Goal: Transaction & Acquisition: Register for event/course

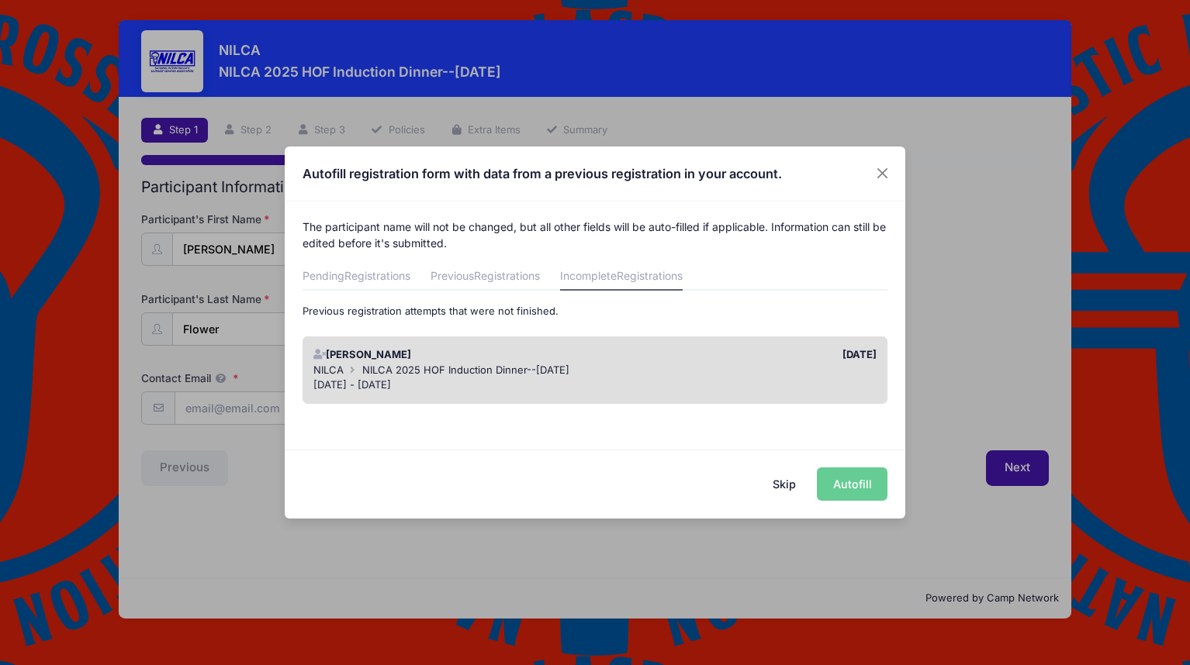
click at [751, 369] on div "[PERSON_NAME] 2025 HOF Induction Dinner--[DATE]" at bounding box center [595, 371] width 564 height 16
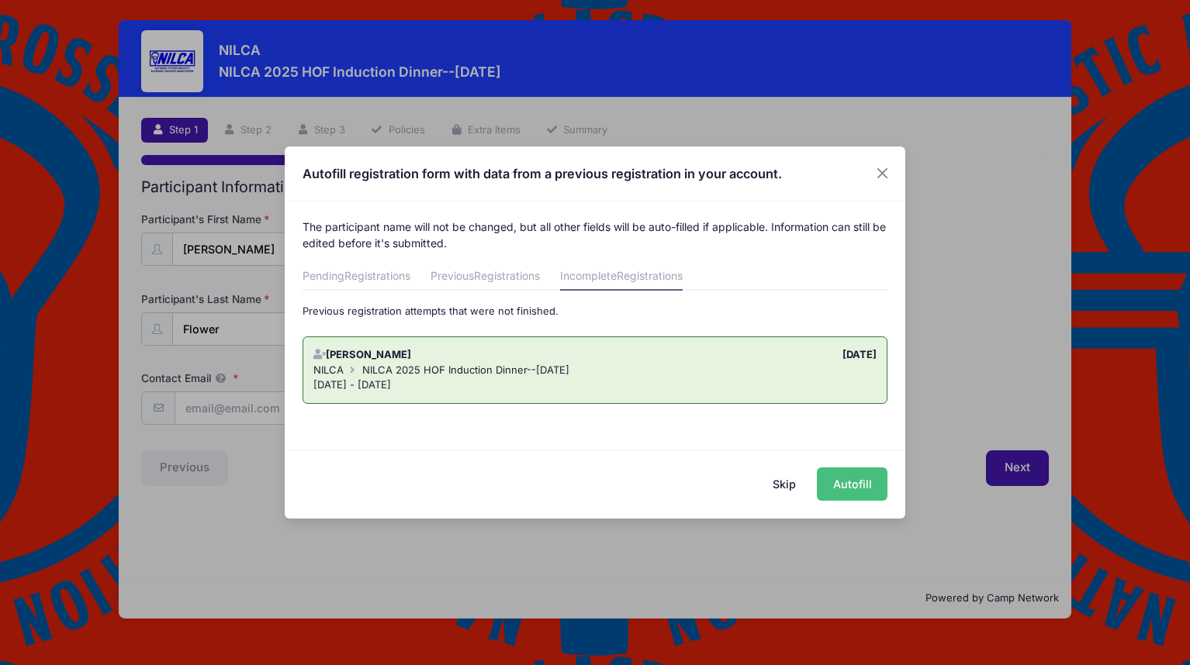
click at [841, 484] on button "Autofill" at bounding box center [852, 484] width 71 height 33
type input "[EMAIL_ADDRESS][DOMAIN_NAME]"
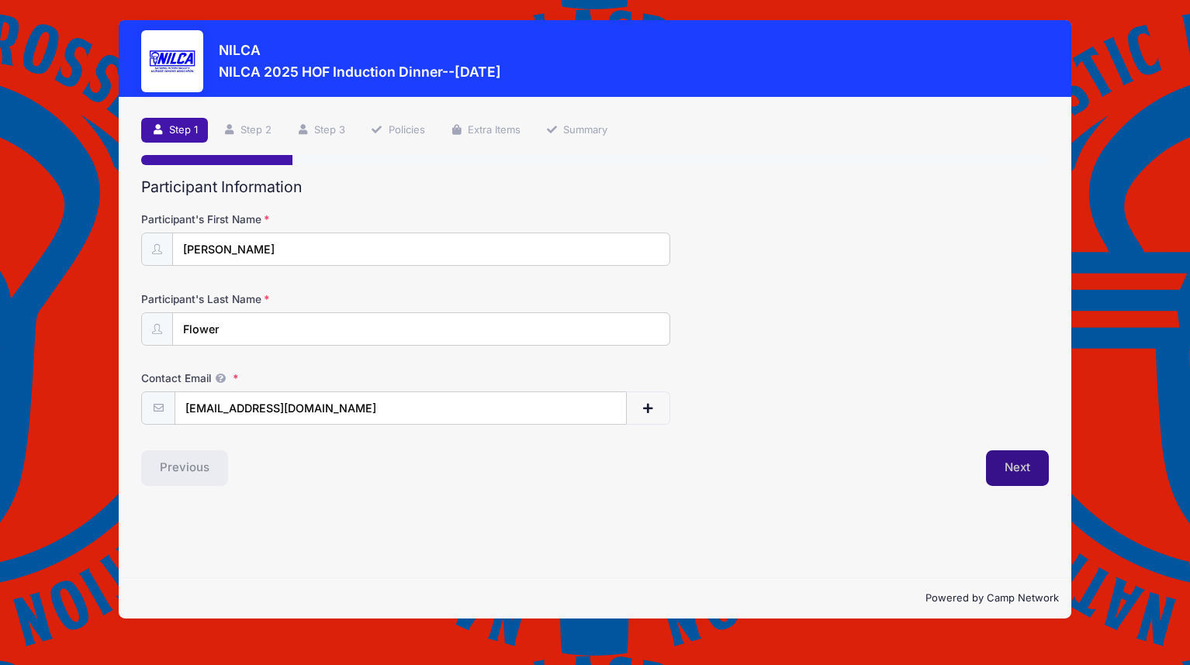
click at [1021, 469] on button "Next" at bounding box center [1017, 469] width 63 height 36
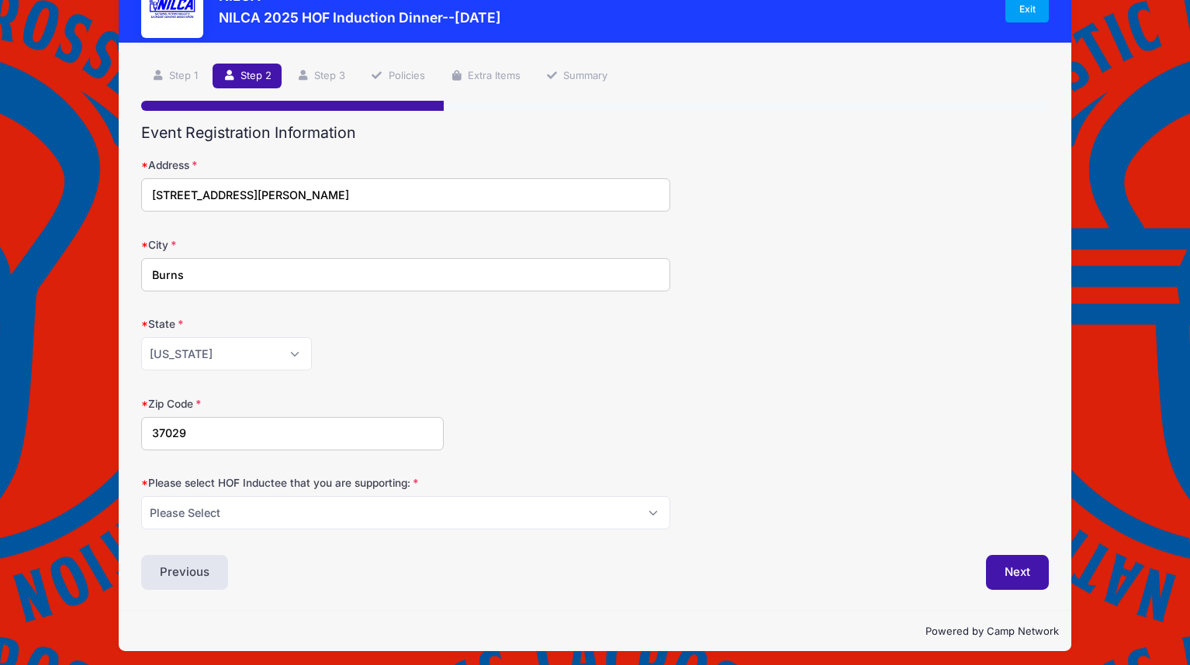
scroll to position [60, 0]
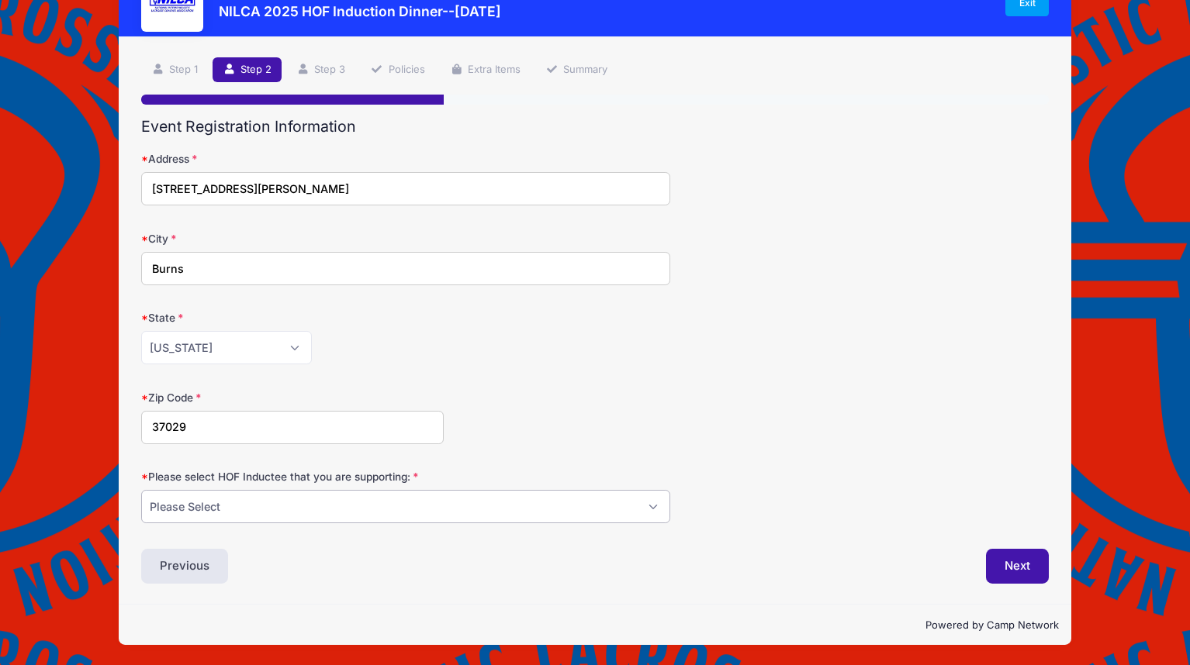
click at [523, 512] on select "Please Select Dennis Bonn Charlie Burch Mike Delia Steve Finnell Bryan Kelly Ke…" at bounding box center [405, 506] width 529 height 33
click at [502, 582] on div "Previous" at bounding box center [363, 567] width 461 height 36
click at [1012, 564] on button "Next" at bounding box center [1017, 567] width 63 height 36
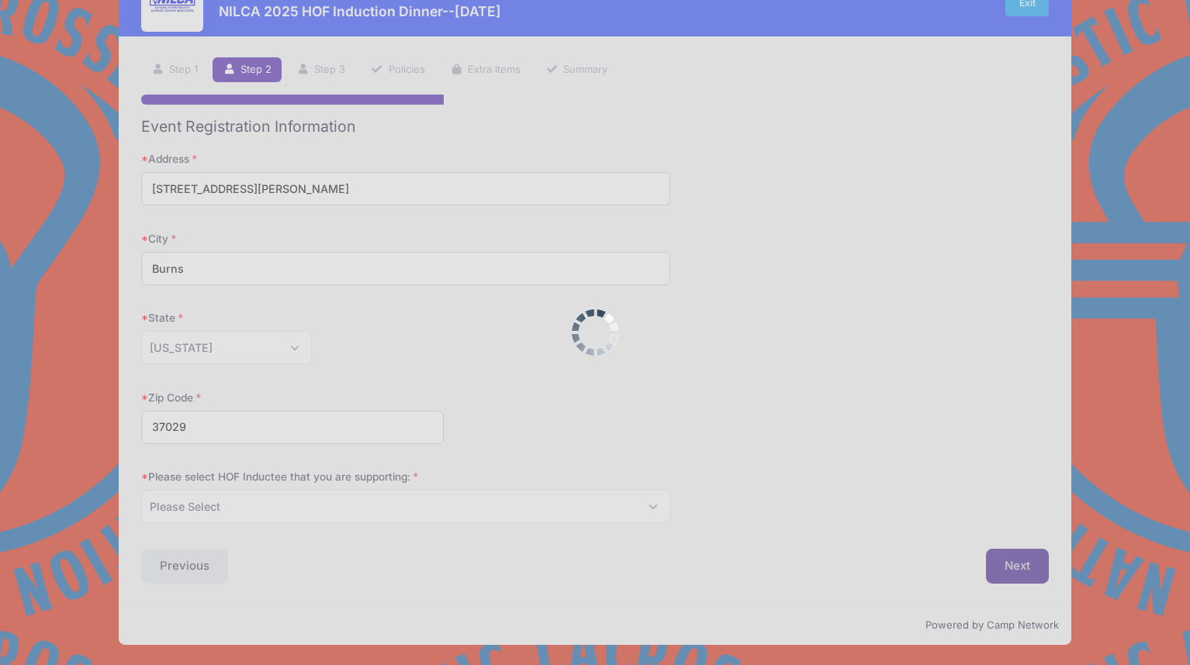
scroll to position [0, 0]
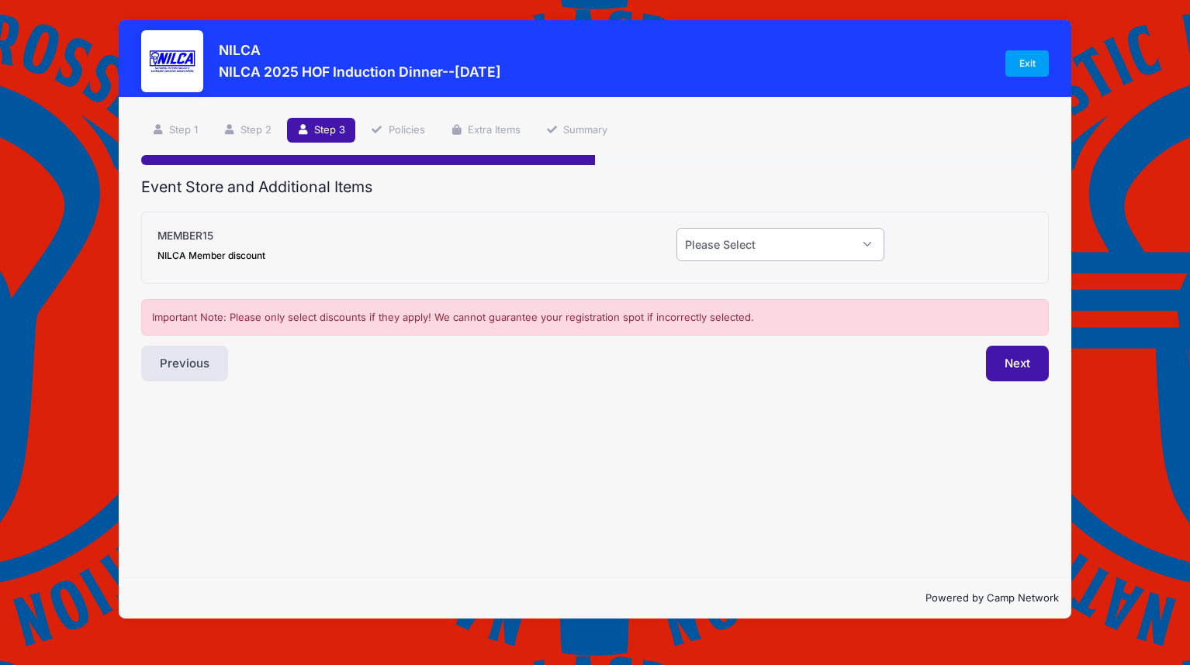
click at [812, 249] on select "Please Select Yes (-$15.00) No" at bounding box center [780, 244] width 208 height 33
select select "1"
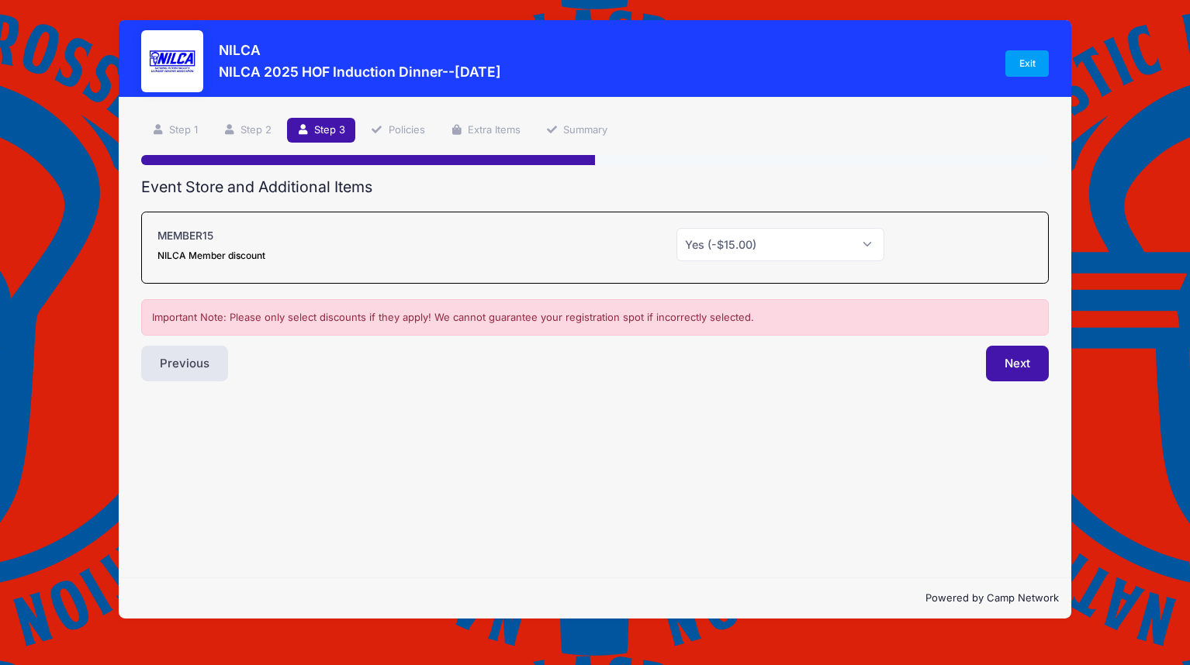
click at [852, 502] on div "Step 3 /7 Step 1 Step 2 Step 3 Policies Extra Items Summary Participant Informa…" at bounding box center [595, 338] width 952 height 481
click at [1012, 368] on button "Next" at bounding box center [1017, 364] width 63 height 36
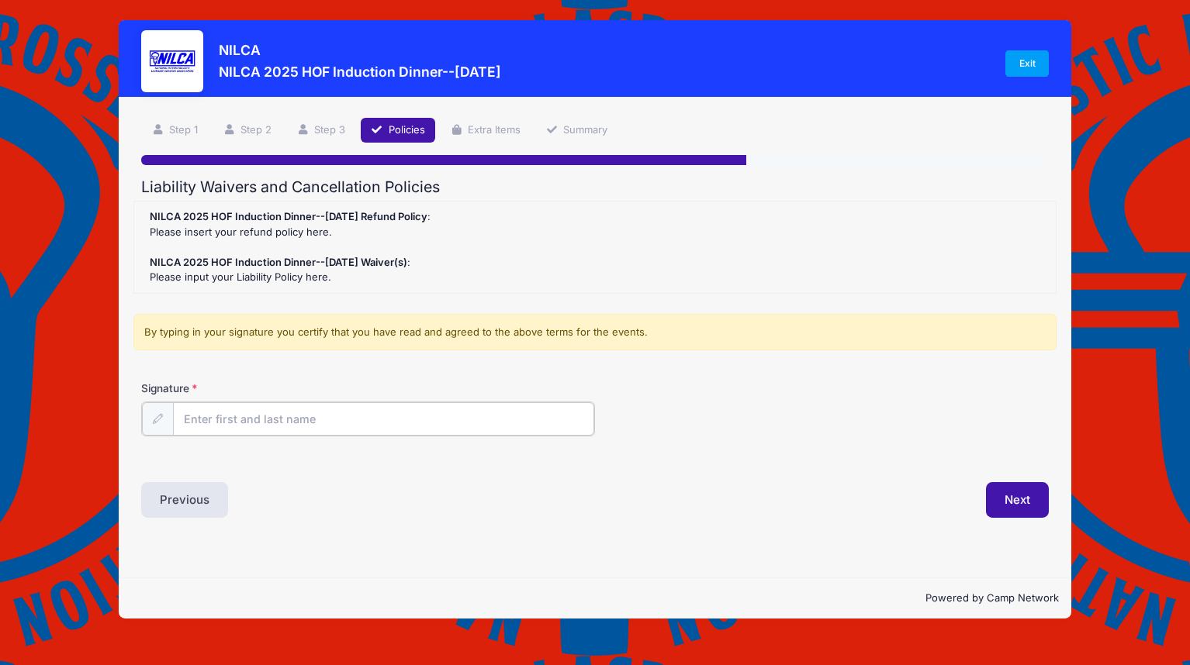
click at [305, 424] on input "Signature" at bounding box center [383, 418] width 421 height 33
type input "Jared Flower"
click at [1014, 497] on button "Next" at bounding box center [1017, 499] width 63 height 36
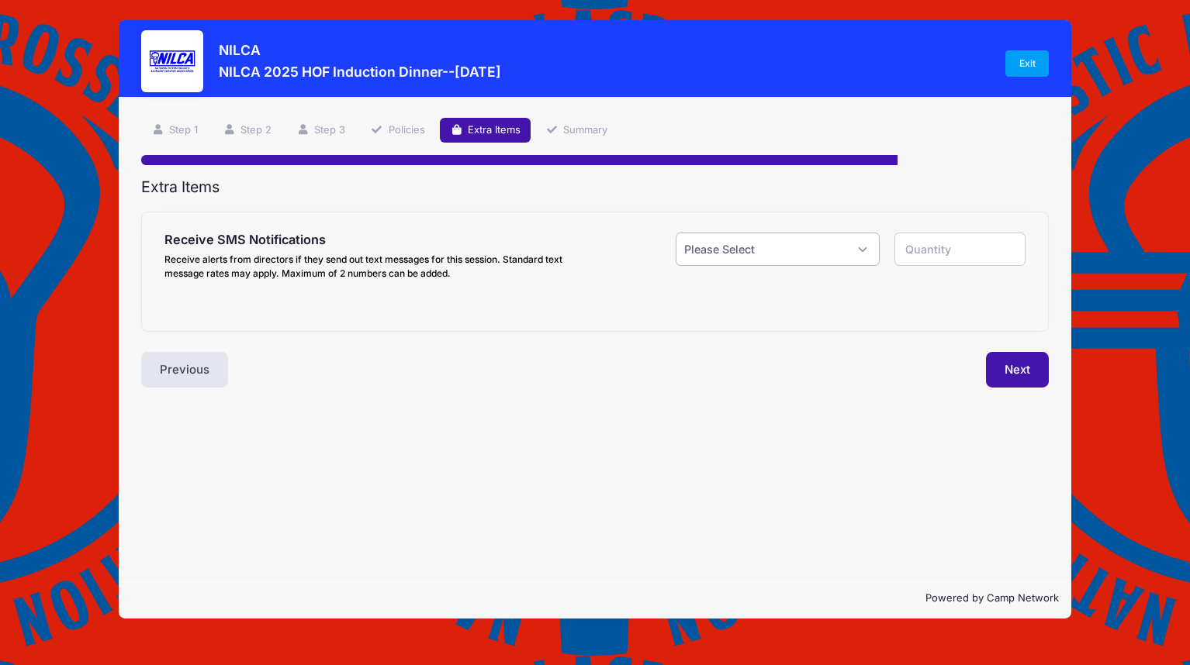
click at [865, 253] on select "Please Select Yes ($0.00) No" at bounding box center [777, 249] width 204 height 33
select select "0"
type input "0"
click at [1006, 367] on button "Next" at bounding box center [1017, 370] width 63 height 36
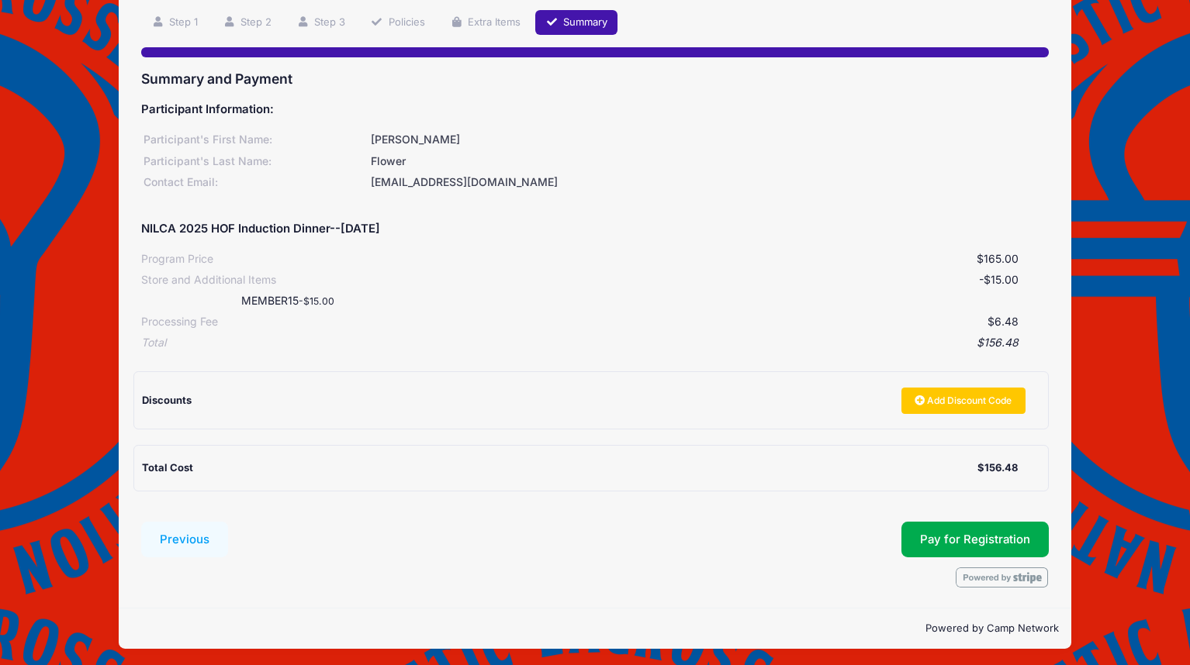
scroll to position [112, 0]
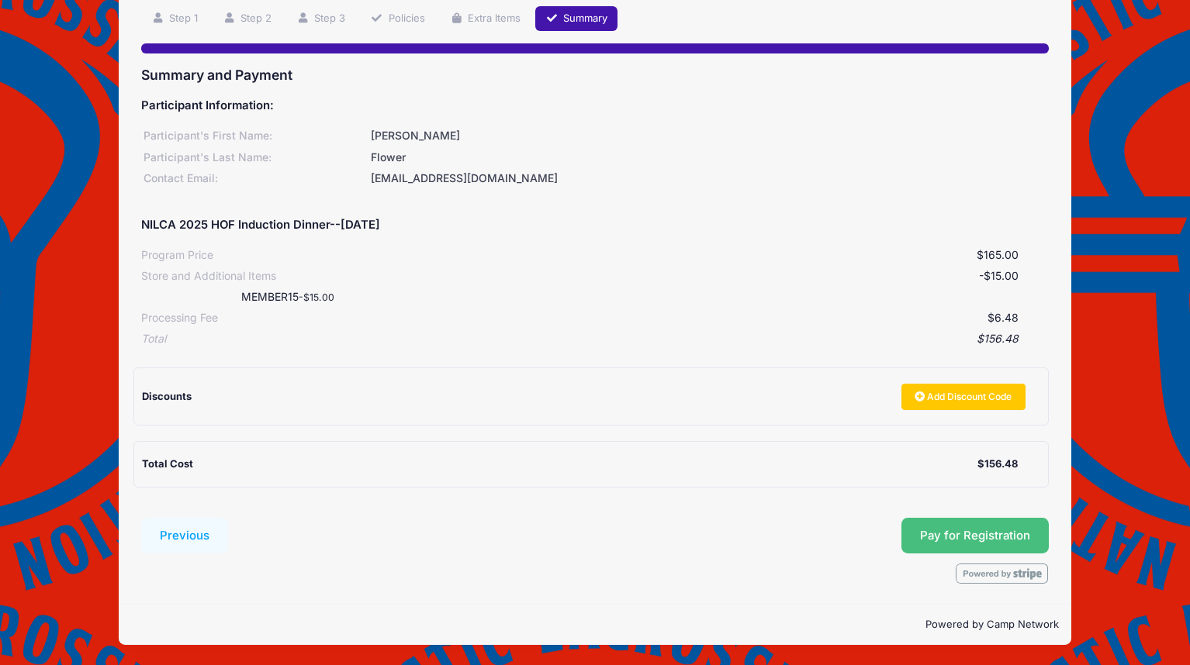
click at [978, 534] on button "Pay for Registration" at bounding box center [974, 536] width 147 height 36
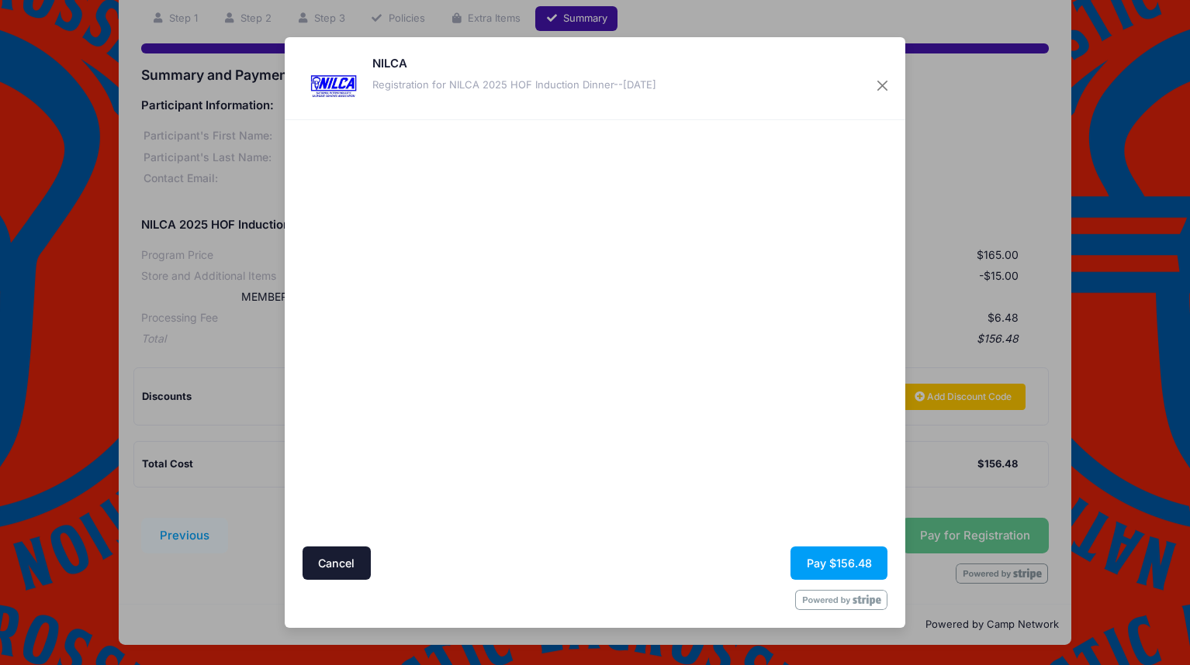
click at [714, 478] on div at bounding box center [745, 334] width 285 height 412
click at [824, 559] on button "Pay $156.48" at bounding box center [838, 563] width 97 height 33
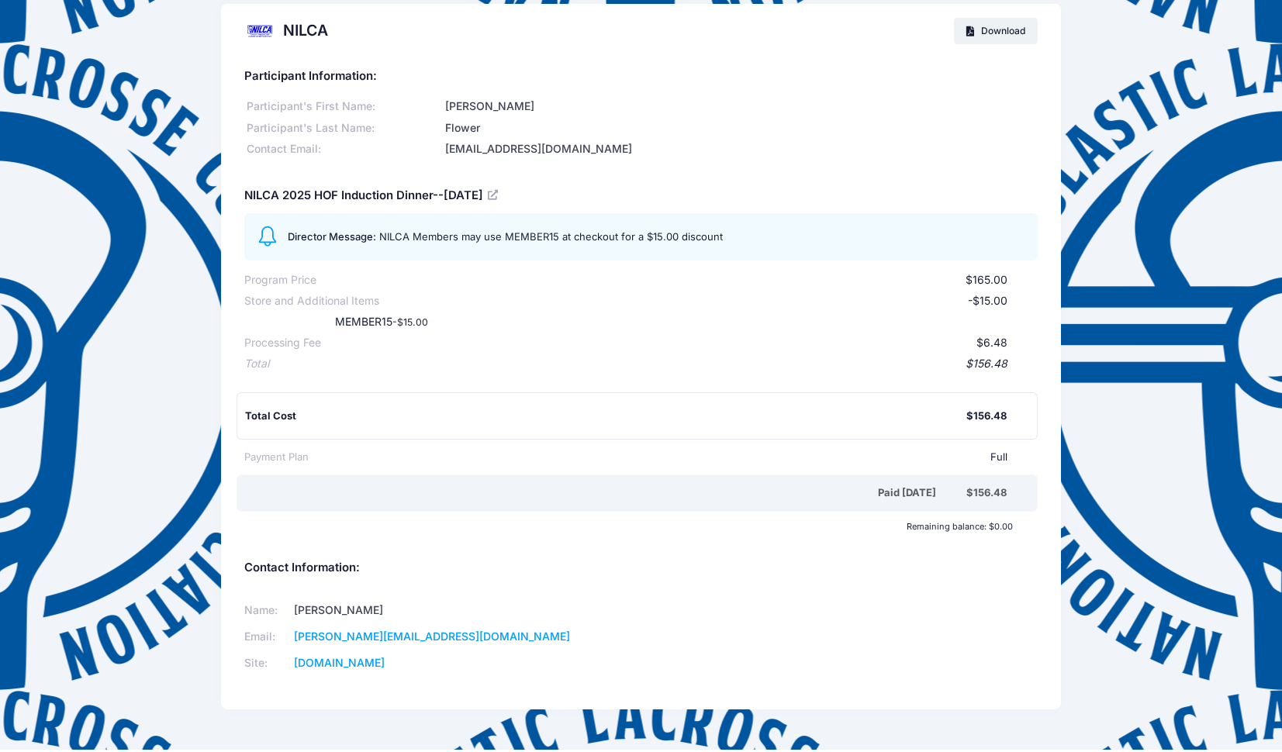
scroll to position [19, 0]
